Goal: Find specific page/section: Find specific page/section

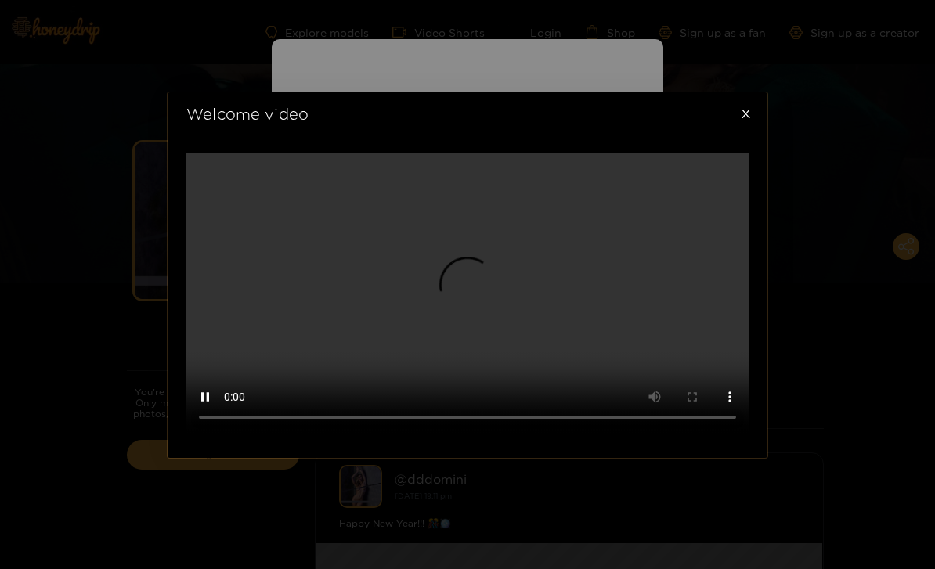
click at [466, 295] on video at bounding box center [467, 293] width 562 height 281
click at [741, 108] on icon "close" at bounding box center [746, 114] width 12 height 12
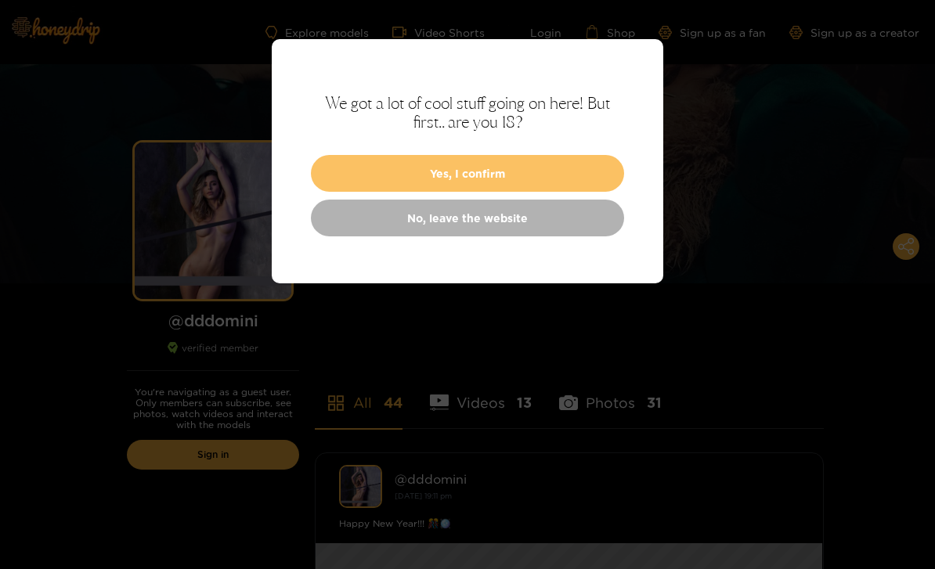
click at [478, 172] on button "Yes, I confirm" at bounding box center [467, 173] width 313 height 37
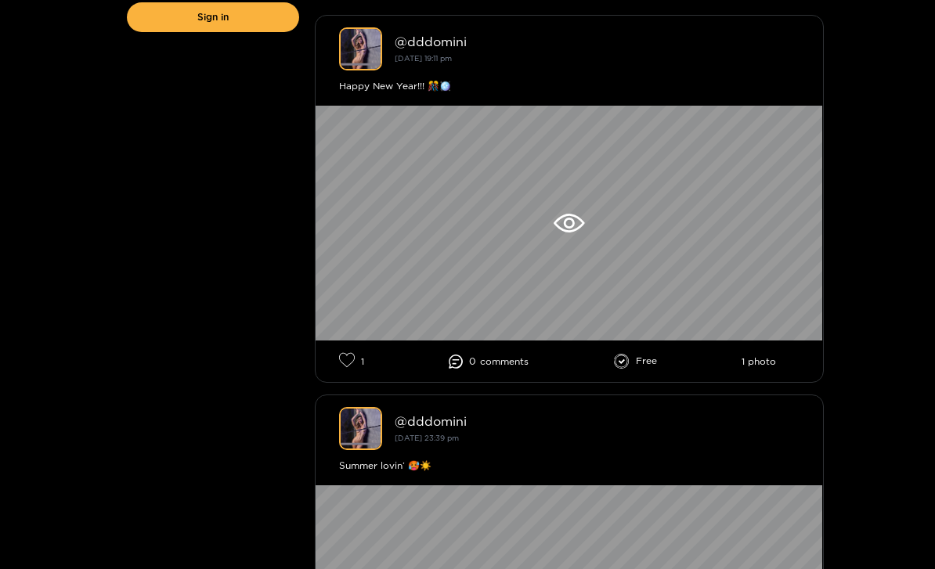
scroll to position [438, 0]
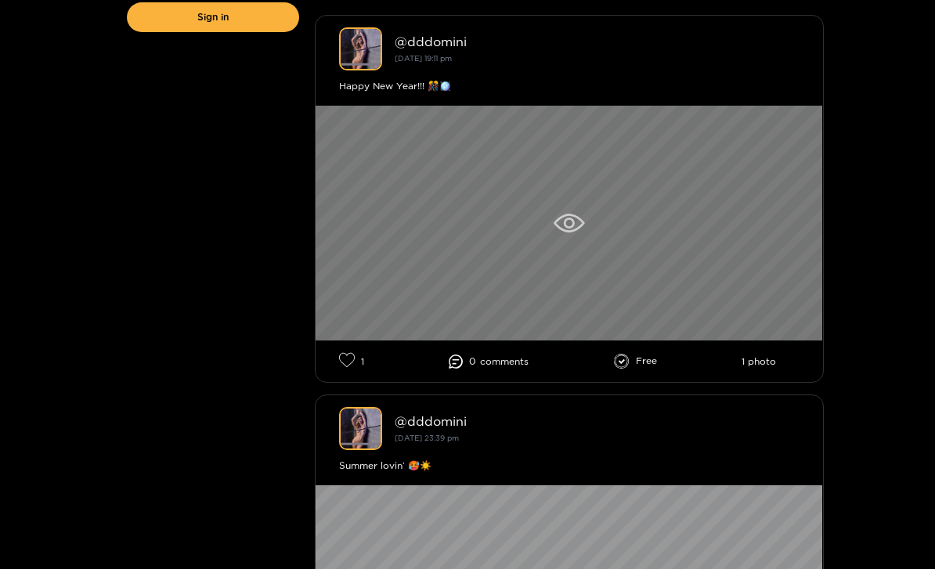
click at [567, 223] on icon at bounding box center [569, 223] width 31 height 19
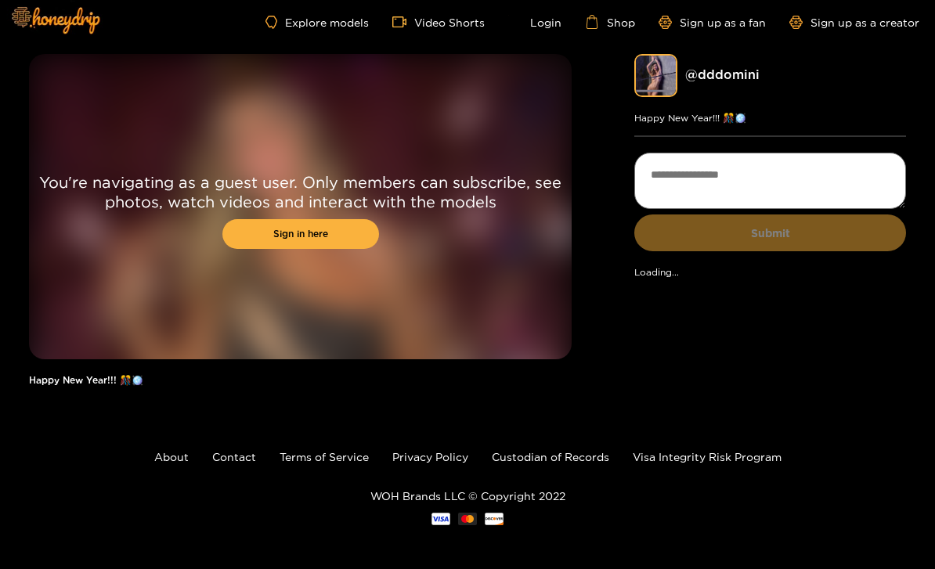
scroll to position [13, 0]
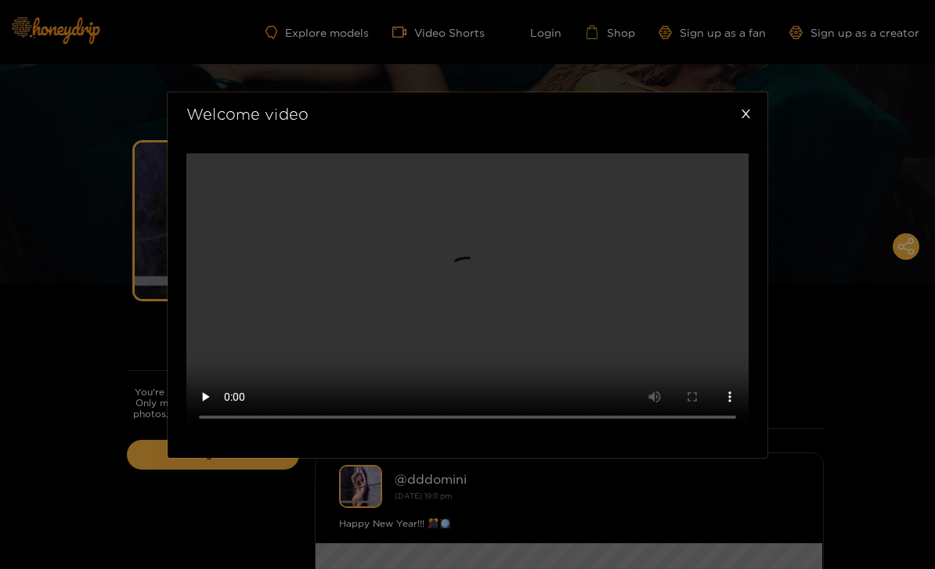
click at [61, 234] on div "Welcome video" at bounding box center [467, 284] width 935 height 569
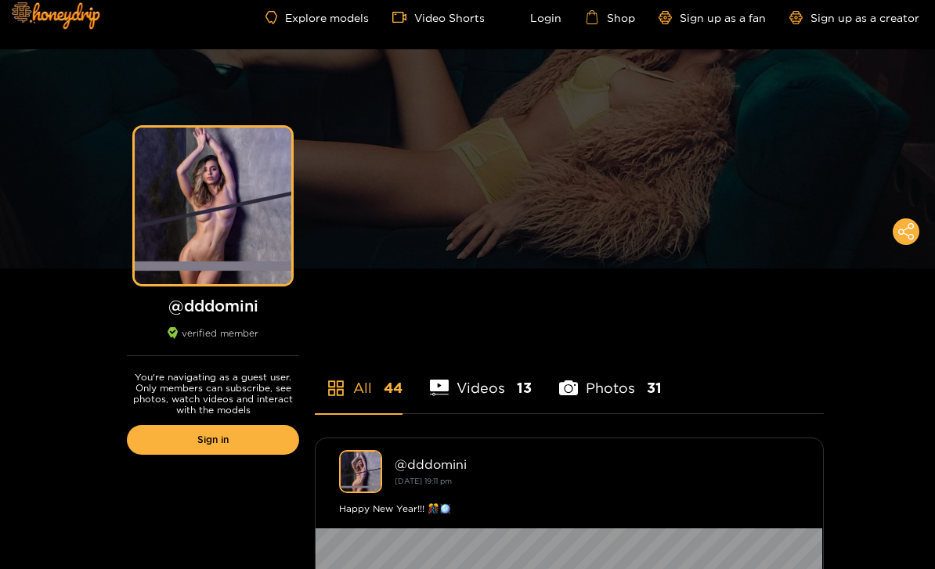
scroll to position [19, 0]
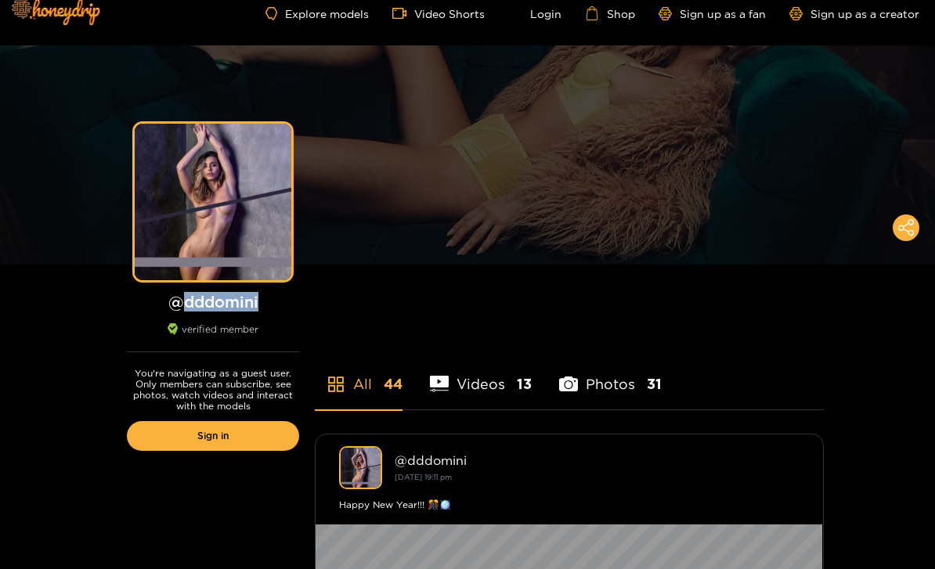
copy h1 "dddomini"
